Goal: Information Seeking & Learning: Learn about a topic

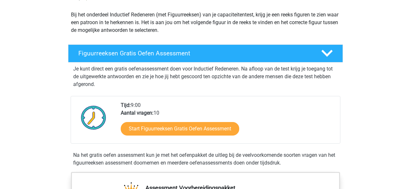
scroll to position [71, 0]
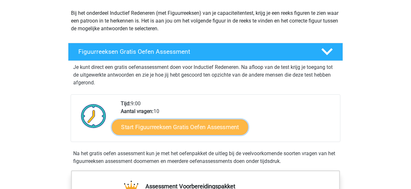
click at [209, 125] on link "Start Figuurreeksen Gratis Oefen Assessment" at bounding box center [180, 126] width 136 height 15
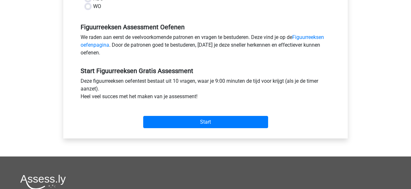
scroll to position [184, 0]
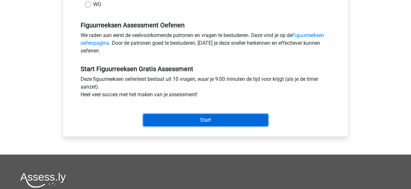
click at [211, 121] on input "Start" at bounding box center [205, 120] width 125 height 12
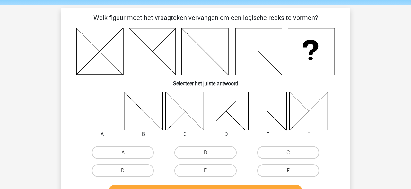
scroll to position [16, 0]
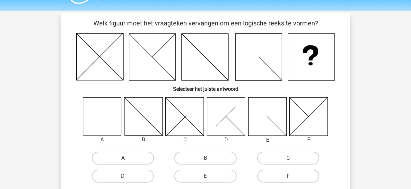
click at [126, 156] on label "A" at bounding box center [123, 157] width 62 height 13
click at [126, 158] on input "A" at bounding box center [125, 160] width 4 height 4
radio input "true"
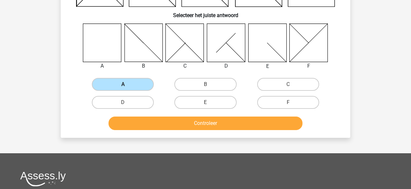
scroll to position [91, 0]
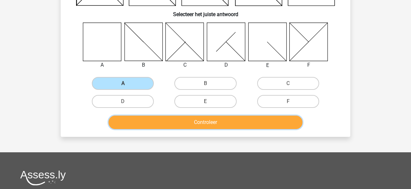
click at [180, 126] on button "Controleer" at bounding box center [206, 122] width 194 height 14
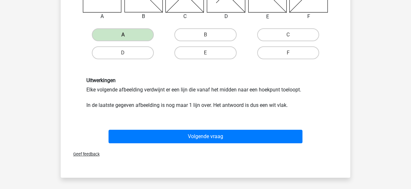
scroll to position [140, 0]
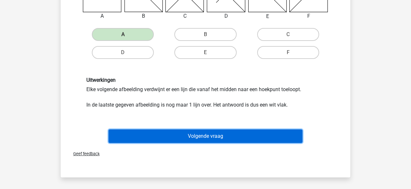
click at [175, 136] on button "Volgende vraag" at bounding box center [206, 136] width 194 height 14
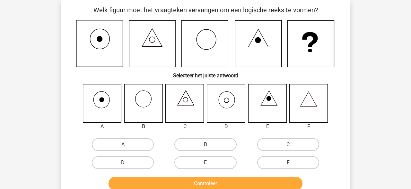
scroll to position [30, 0]
click at [121, 144] on label "A" at bounding box center [123, 144] width 62 height 13
click at [123, 144] on input "A" at bounding box center [125, 146] width 4 height 4
radio input "true"
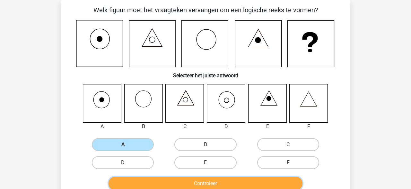
click at [194, 182] on button "Controleer" at bounding box center [206, 183] width 194 height 14
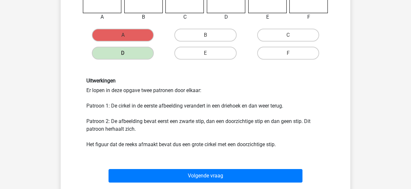
scroll to position [140, 0]
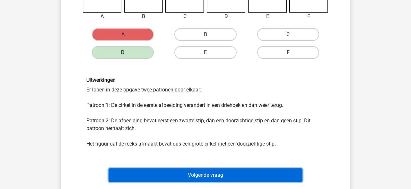
click at [208, 175] on button "Volgende vraag" at bounding box center [206, 175] width 194 height 14
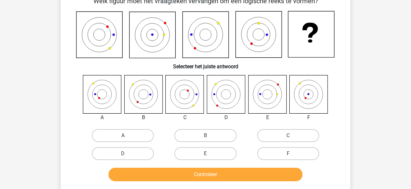
scroll to position [39, 0]
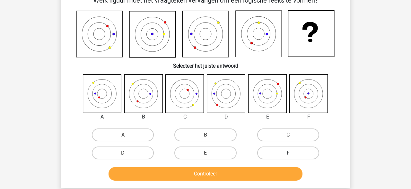
click at [276, 155] on label "F" at bounding box center [288, 152] width 62 height 13
click at [288, 155] on input "F" at bounding box center [290, 155] width 4 height 4
radio input "true"
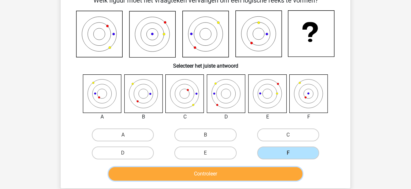
click at [259, 169] on button "Controleer" at bounding box center [206, 174] width 194 height 14
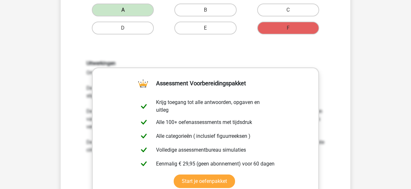
scroll to position [164, 0]
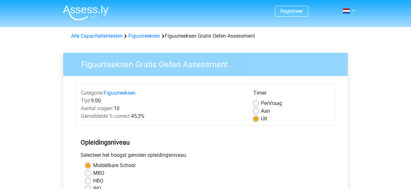
scroll to position [184, 0]
